Goal: Find specific page/section: Find specific page/section

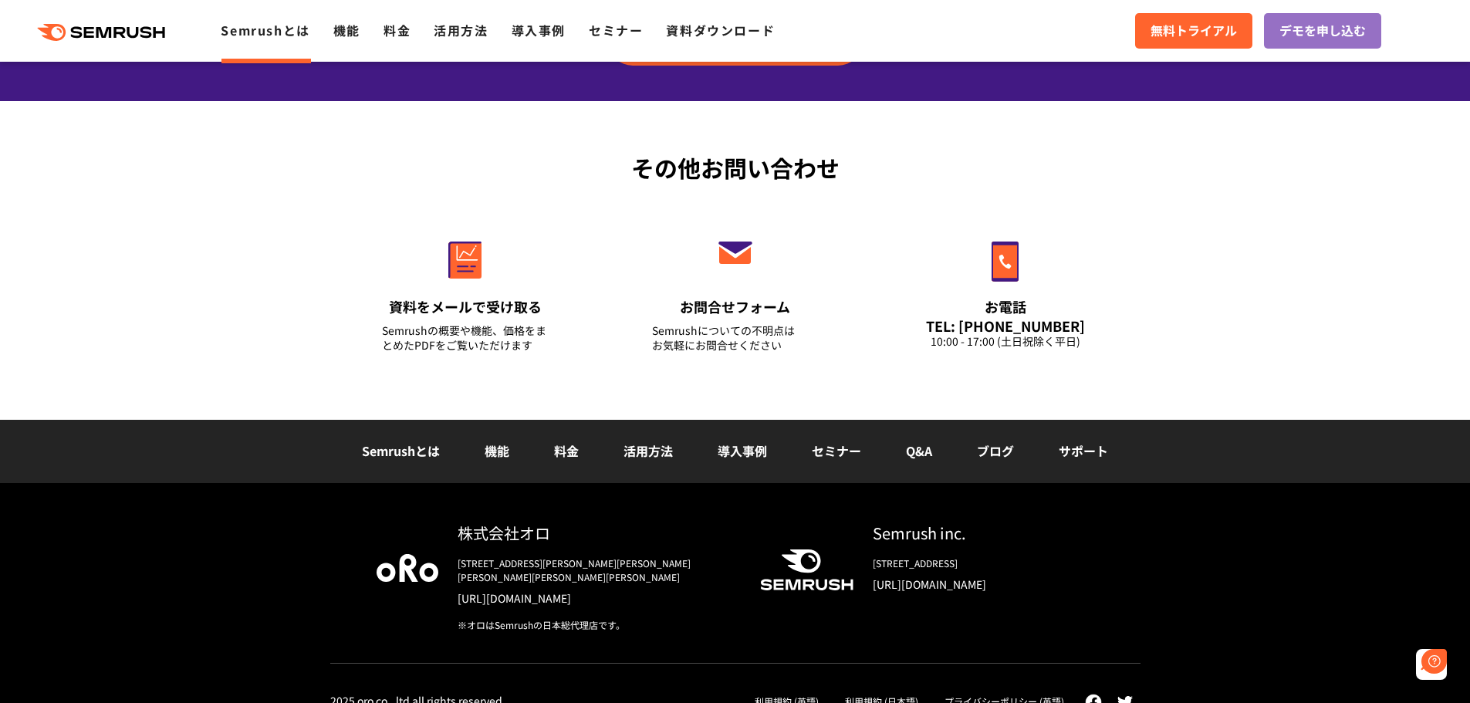
scroll to position [3709, 0]
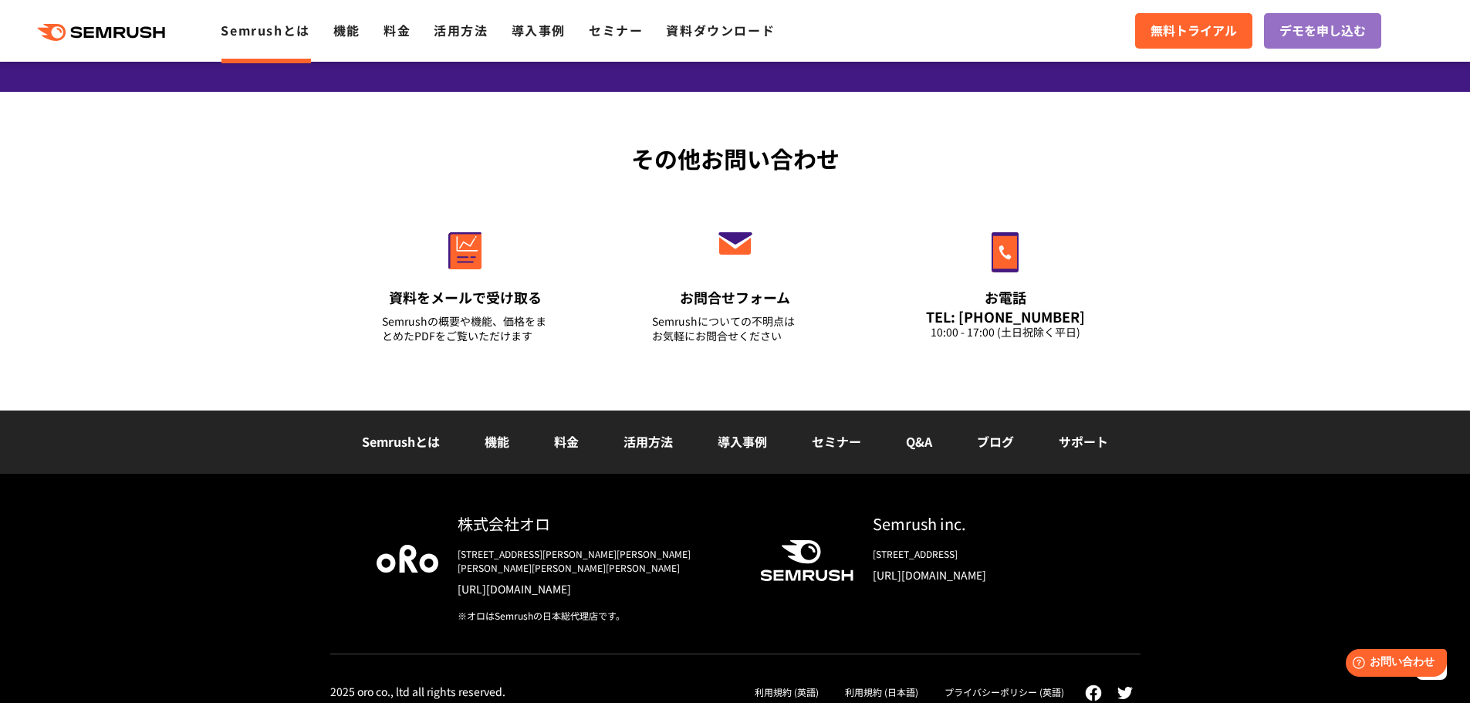
drag, startPoint x: 874, startPoint y: 497, endPoint x: 1253, endPoint y: 572, distance: 386.3
click at [1253, 572] on div "株式会社オロ [STREET_ADDRESS][PERSON_NAME][PERSON_NAME][PERSON_NAME][PERSON_NAME][PER…" at bounding box center [735, 596] width 1470 height 244
